Goal: Transaction & Acquisition: Purchase product/service

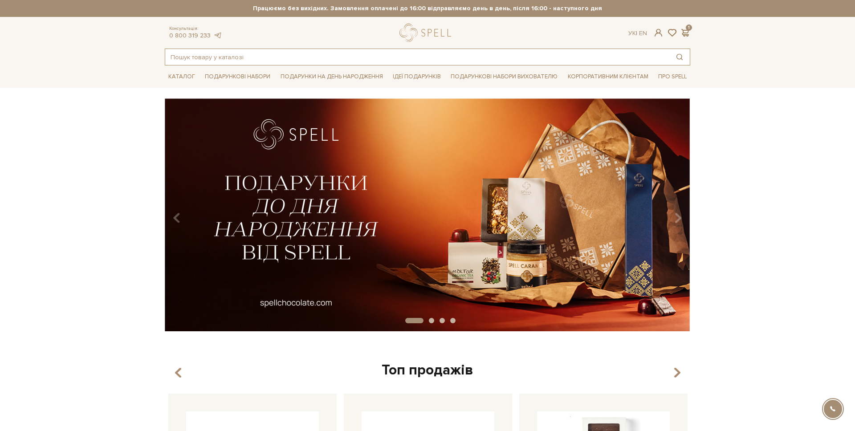
drag, startPoint x: 211, startPoint y: 63, endPoint x: 213, endPoint y: 57, distance: 5.6
click at [213, 58] on input "text" at bounding box center [417, 57] width 504 height 16
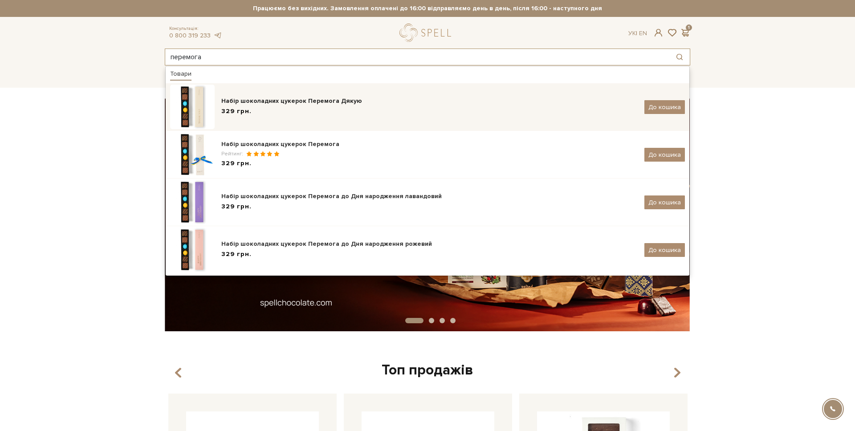
type input "перемога"
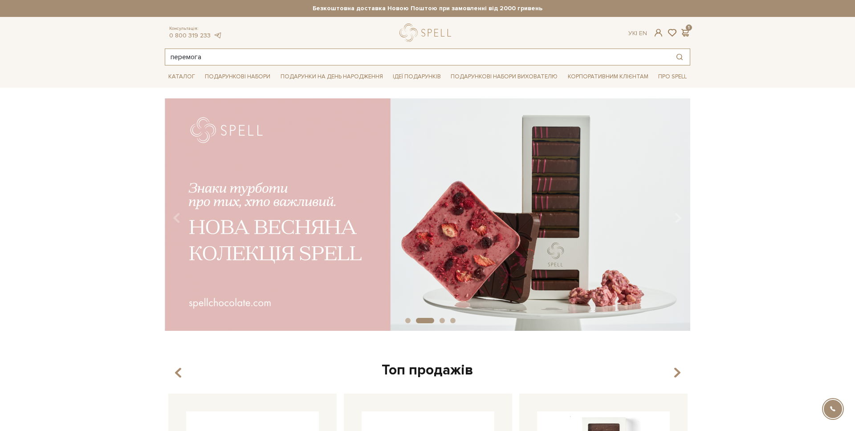
click at [219, 57] on input "перемога" at bounding box center [417, 57] width 504 height 16
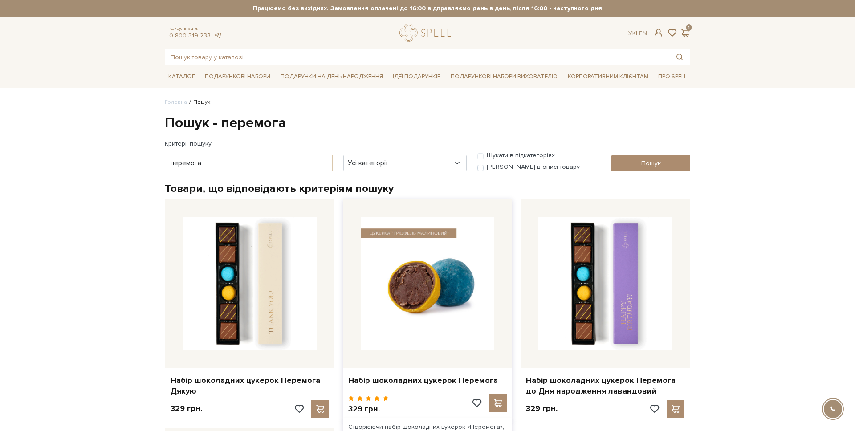
click at [424, 295] on img at bounding box center [428, 284] width 134 height 134
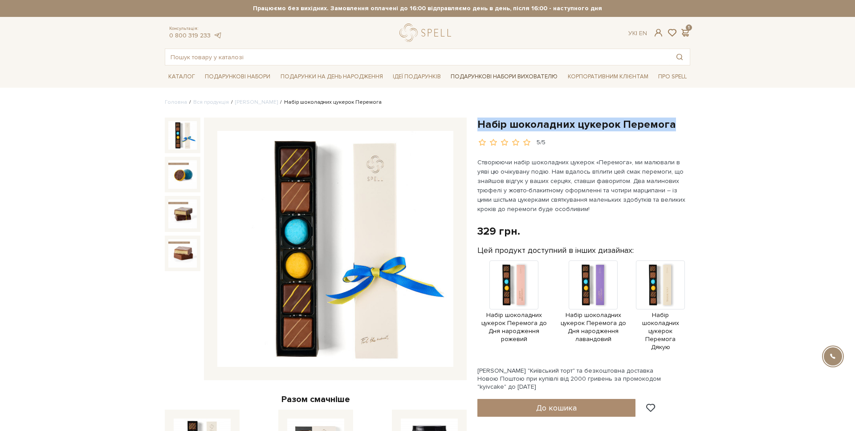
drag, startPoint x: 670, startPoint y: 122, endPoint x: 538, endPoint y: 72, distance: 141.3
click at [480, 125] on h1 "Набір шоколадних цукерок Перемога" at bounding box center [583, 125] width 213 height 14
click at [256, 62] on input "text" at bounding box center [417, 57] width 504 height 16
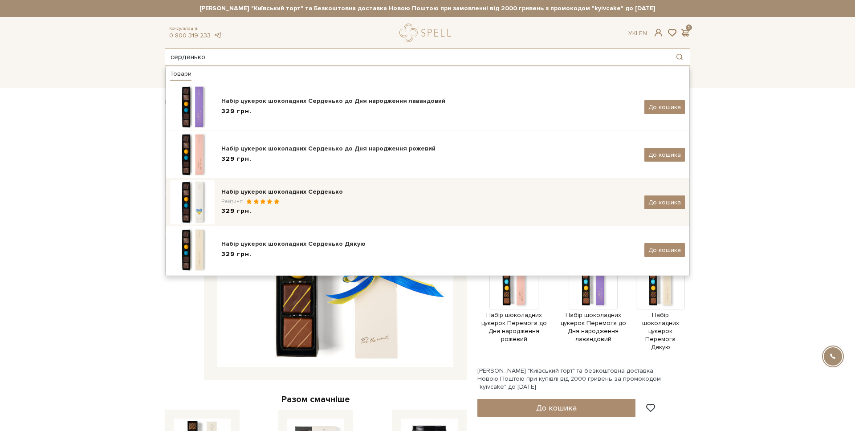
type input "серденько"
click at [347, 192] on div "Набір цукерок шоколадних Серденько" at bounding box center [429, 191] width 416 height 9
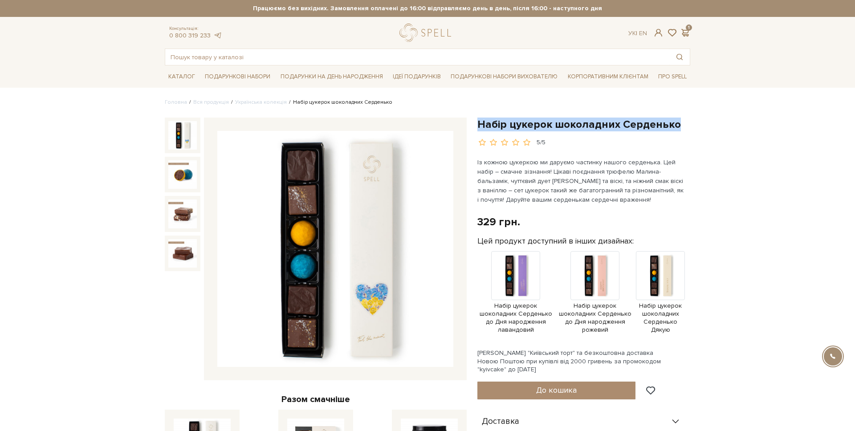
drag, startPoint x: 675, startPoint y: 119, endPoint x: 478, endPoint y: 122, distance: 197.7
copy h1 "Набір цукерок шоколадних Серденько"
click at [419, 33] on link "logo" at bounding box center [427, 33] width 56 height 18
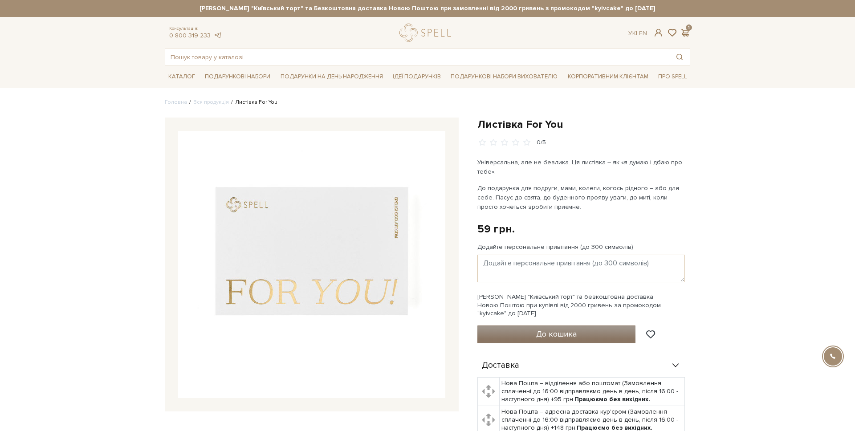
click at [539, 333] on span "До кошика" at bounding box center [556, 334] width 41 height 10
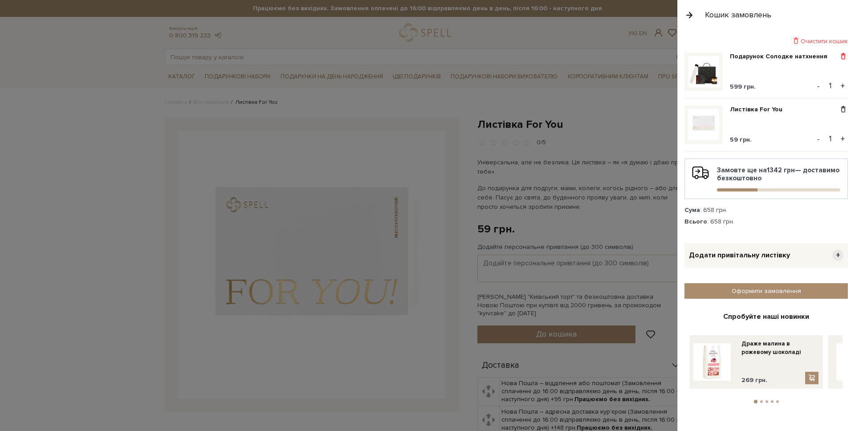
click at [843, 53] on span at bounding box center [842, 57] width 9 height 8
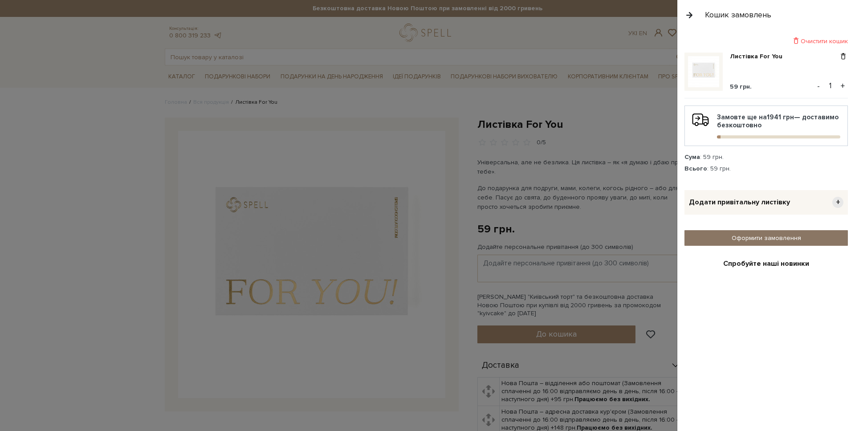
click at [733, 231] on link "Оформити замовлення" at bounding box center [765, 238] width 163 height 16
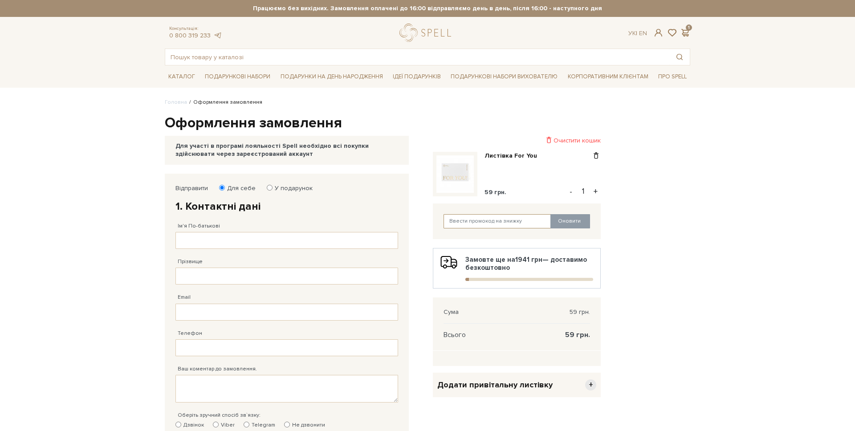
click at [469, 218] on input "text" at bounding box center [497, 221] width 108 height 14
paste input "analytics"
type input "analytics"
click at [559, 221] on button "Оновити" at bounding box center [570, 221] width 40 height 14
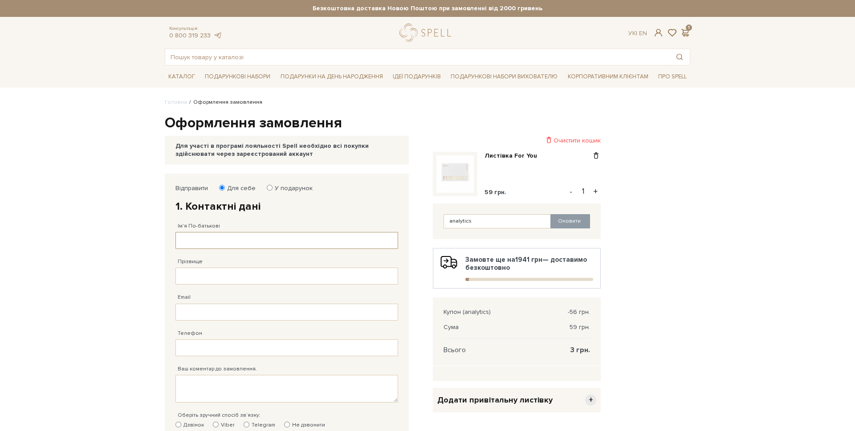
click at [206, 233] on input "Ім'я По-батькові" at bounding box center [286, 240] width 223 height 17
type input "[PERSON_NAME]"
drag, startPoint x: 195, startPoint y: 283, endPoint x: 211, endPoint y: 291, distance: 17.5
click at [195, 283] on input "Прізвище" at bounding box center [286, 276] width 223 height 17
type input "[PERSON_NAME]"
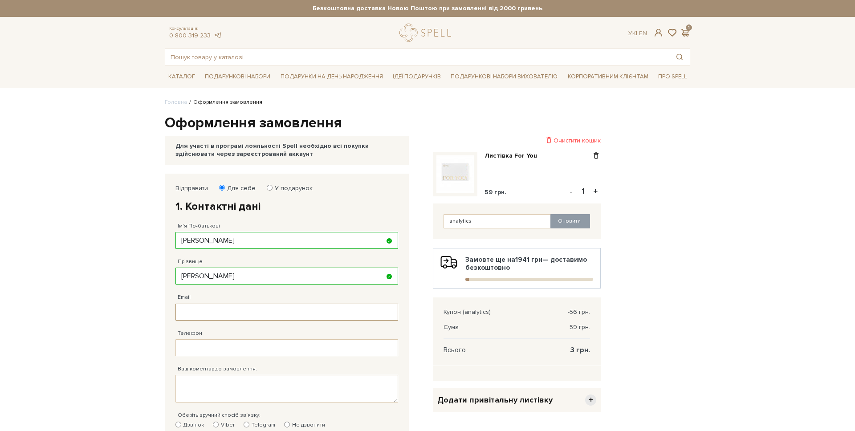
click at [207, 316] on input "Email" at bounding box center [286, 312] width 223 height 17
click at [208, 233] on input "[PERSON_NAME]" at bounding box center [286, 240] width 223 height 17
type input "тест"
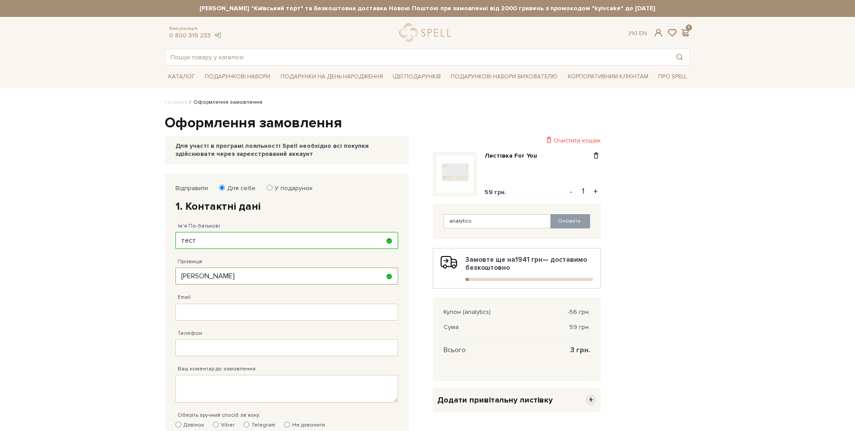
click at [222, 273] on input "[PERSON_NAME]" at bounding box center [286, 276] width 223 height 17
type input "тест"
click at [212, 307] on input "Email" at bounding box center [286, 312] width 223 height 17
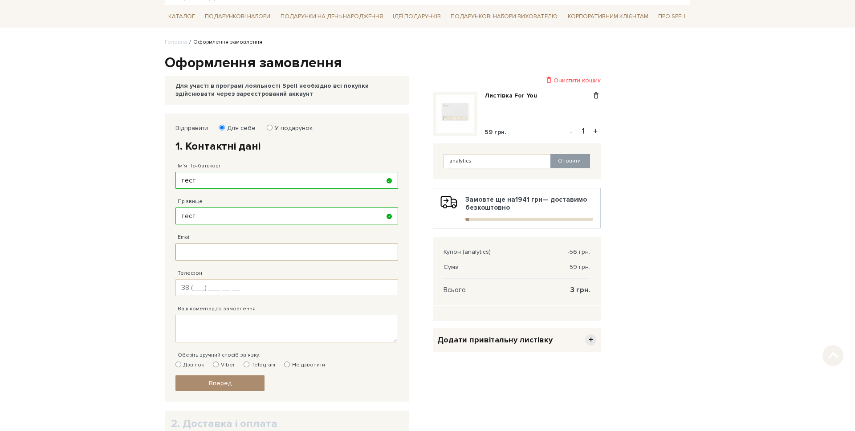
scroll to position [69, 0]
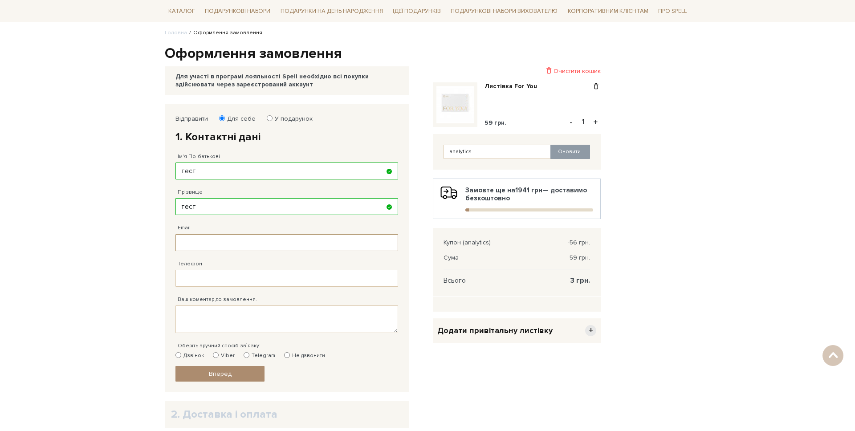
click at [201, 248] on input "Email" at bounding box center [286, 242] width 223 height 17
type input "[EMAIL_ADDRESS][DOMAIN_NAME]"
click at [208, 275] on input "Телефон" at bounding box center [286, 278] width 223 height 17
type input "[PHONE_NUMBER]"
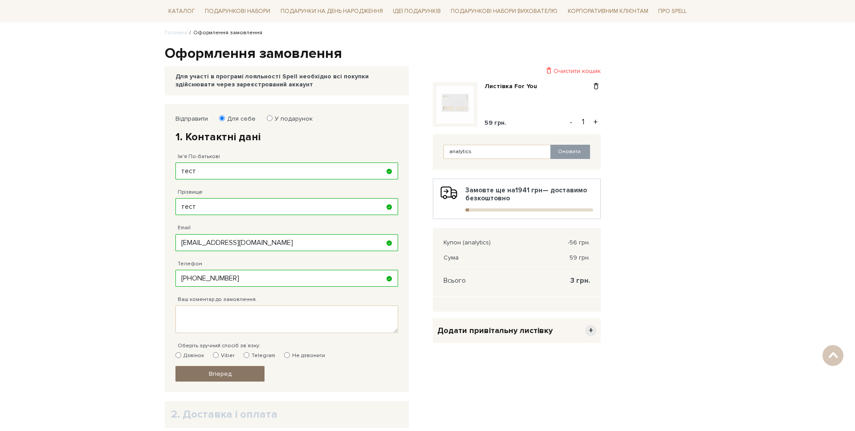
click at [216, 378] on link "Вперед" at bounding box center [219, 374] width 89 height 16
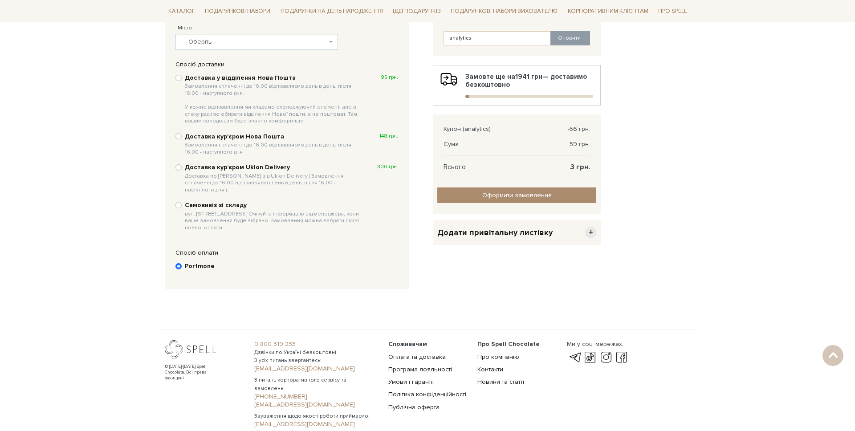
scroll to position [191, 0]
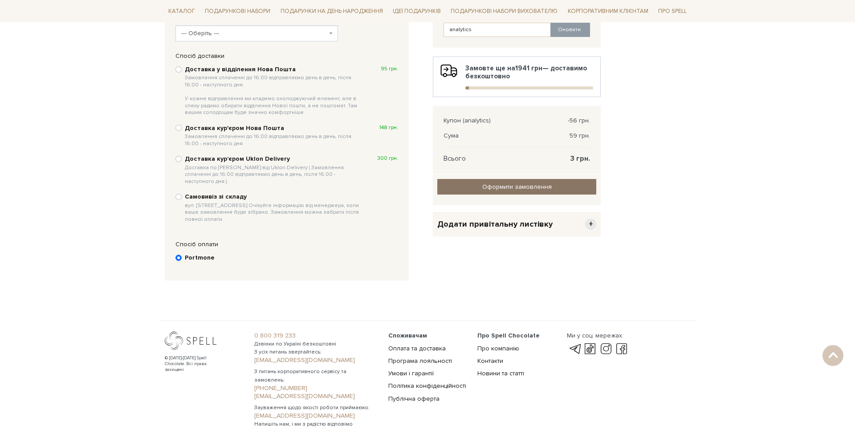
click at [473, 188] on link "Оформити замовлення" at bounding box center [516, 187] width 159 height 16
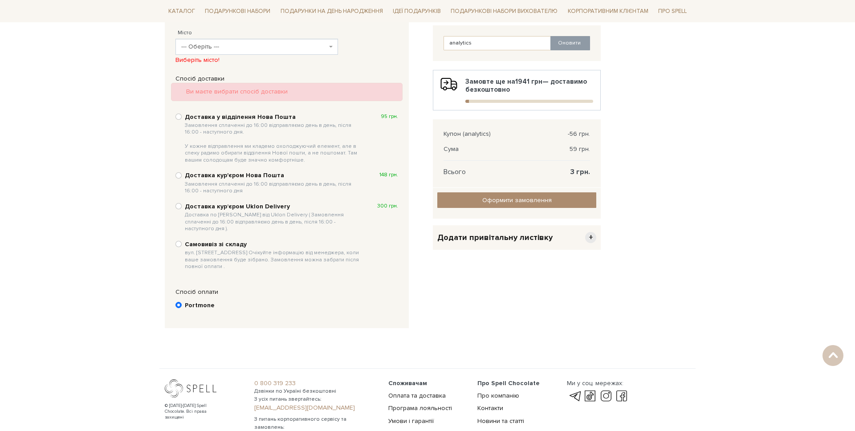
scroll to position [173, 0]
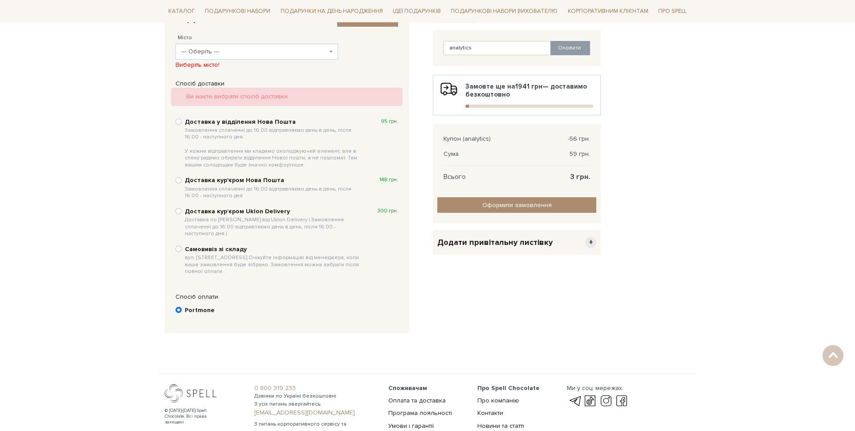
click at [223, 53] on span "--- Оберіть ---" at bounding box center [254, 51] width 146 height 9
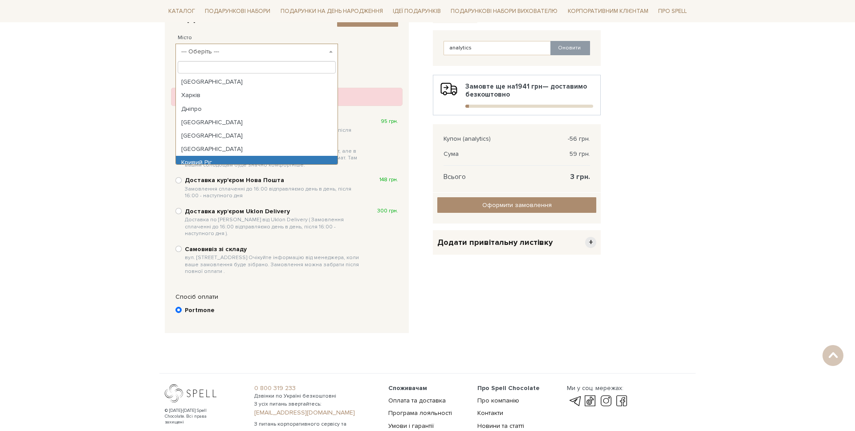
click at [200, 245] on b "Самовивіз зі складу вул. [STREET_ADDRESS] Очікуйте інформацію від менеджера, ко…" at bounding box center [274, 260] width 178 height 30
click at [182, 246] on input "Самовивіз зі складу вул. [STREET_ADDRESS] Очікуйте інформацію від менеджера, ко…" at bounding box center [178, 249] width 6 height 6
radio input "true"
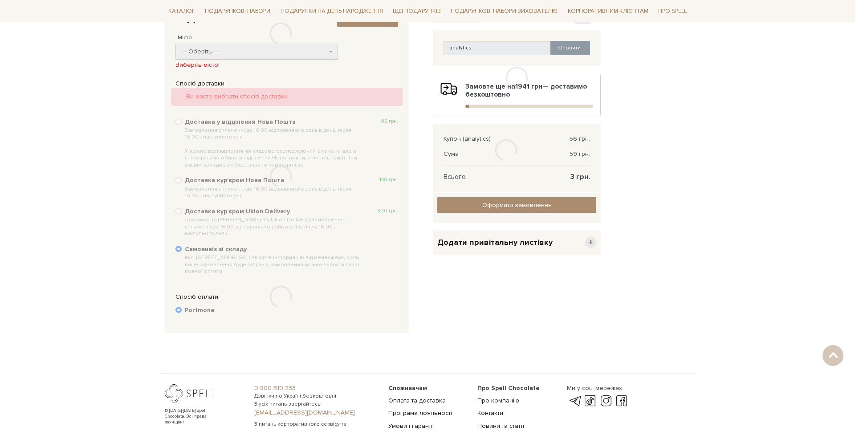
click at [458, 314] on div "Очистити кошик Листівка For You 59 грн. - 1 + analytics Оновити Замовте ще на 1…" at bounding box center [516, 170] width 178 height 341
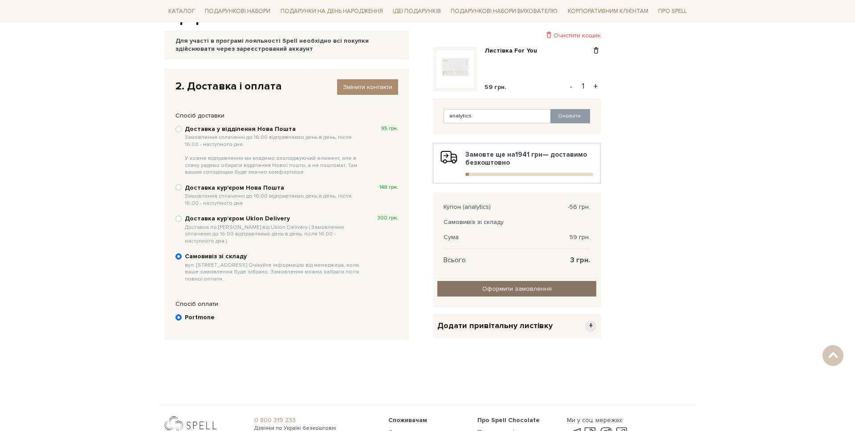
scroll to position [102, 0]
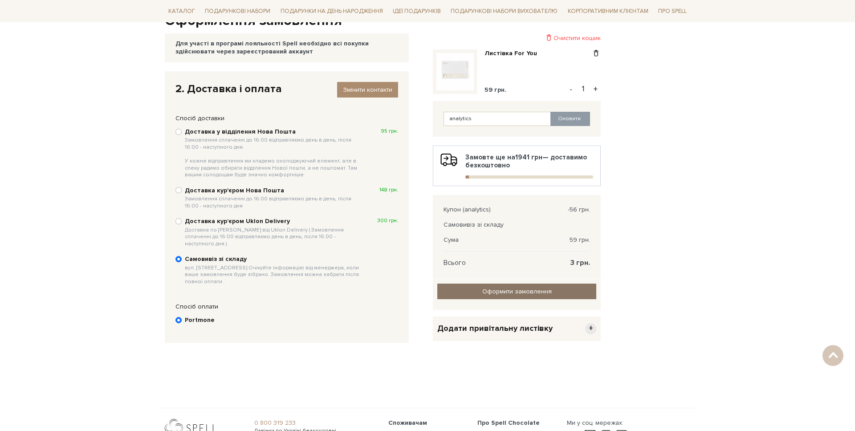
click at [487, 295] on input "Оформити замовлення" at bounding box center [516, 292] width 159 height 16
